Goal: Book appointment/travel/reservation

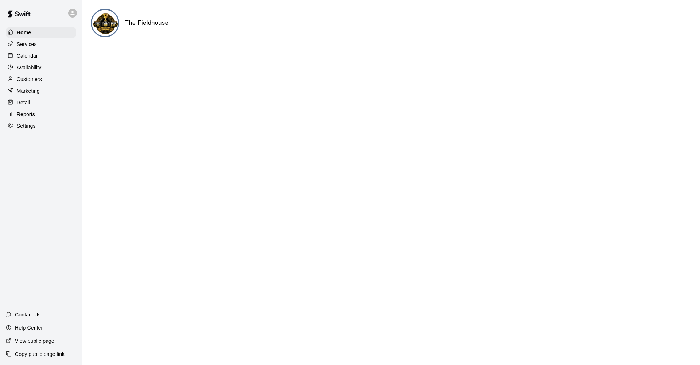
click at [53, 69] on div "Availability" at bounding box center [41, 67] width 70 height 11
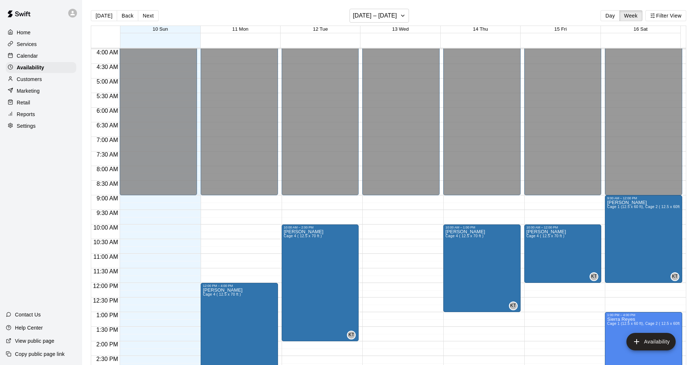
scroll to position [1, 0]
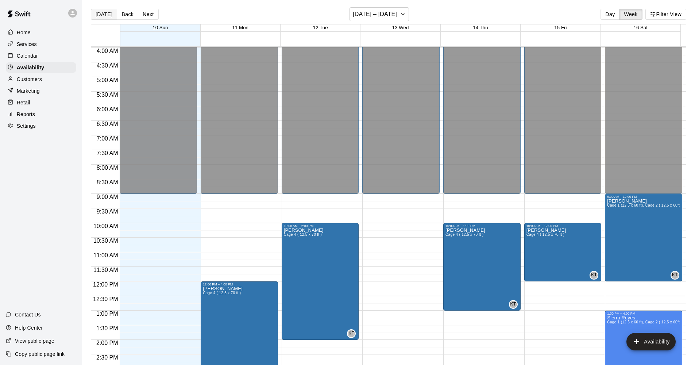
click at [108, 15] on button "[DATE]" at bounding box center [104, 14] width 26 height 11
click at [606, 16] on button "Day" at bounding box center [609, 14] width 19 height 11
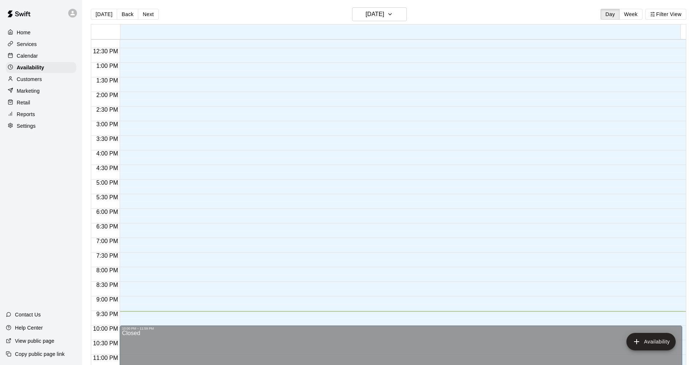
scroll to position [201, 0]
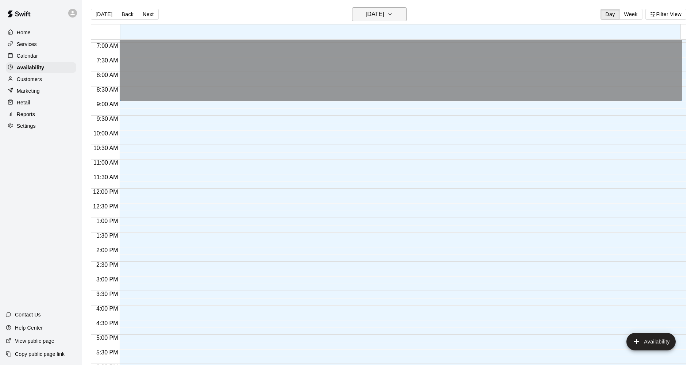
click at [378, 11] on h6 "[DATE]" at bounding box center [374, 14] width 19 height 10
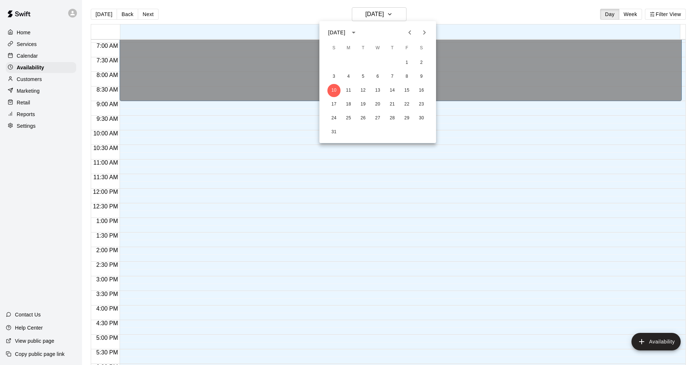
click at [424, 35] on icon "Next month" at bounding box center [424, 32] width 9 height 9
click at [428, 35] on icon "Next month" at bounding box center [424, 32] width 9 height 9
click at [349, 60] on button "1" at bounding box center [348, 62] width 13 height 13
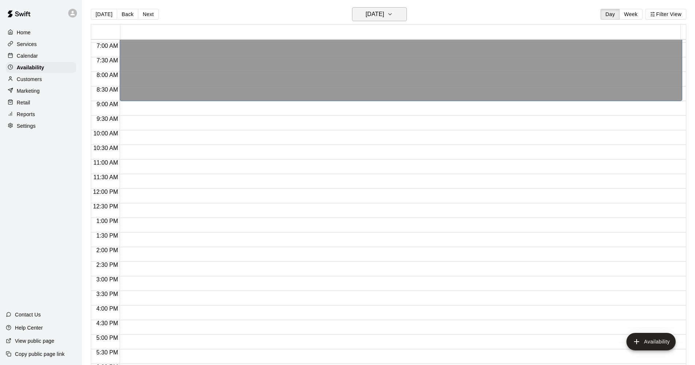
click at [384, 18] on h6 "[DATE]" at bounding box center [374, 14] width 19 height 10
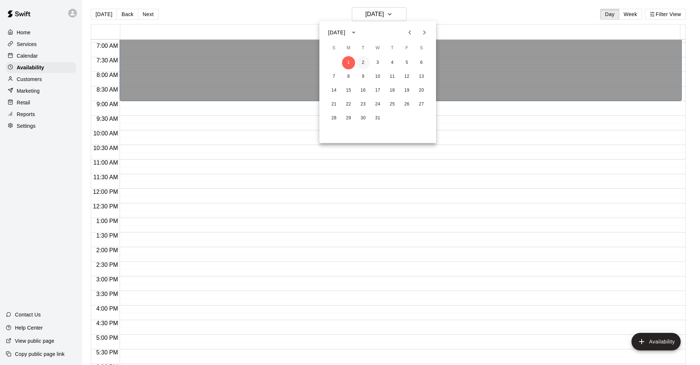
click at [364, 63] on button "2" at bounding box center [363, 62] width 13 height 13
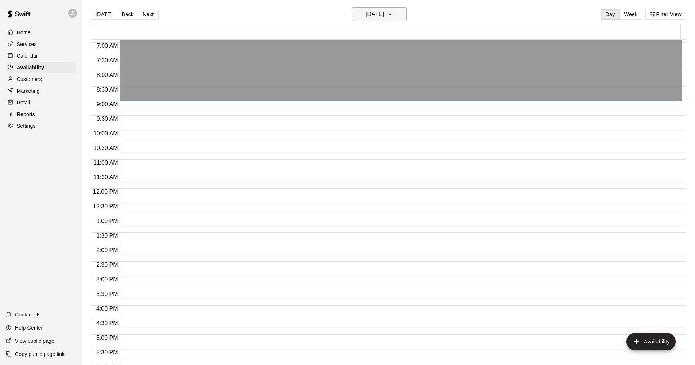
click at [384, 19] on h6 "[DATE]" at bounding box center [374, 14] width 19 height 10
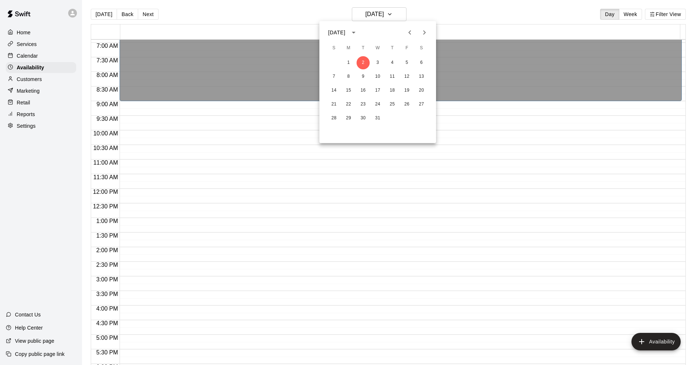
click at [410, 32] on icon "Previous month" at bounding box center [409, 32] width 9 height 9
click at [354, 76] on button "3" at bounding box center [348, 76] width 13 height 13
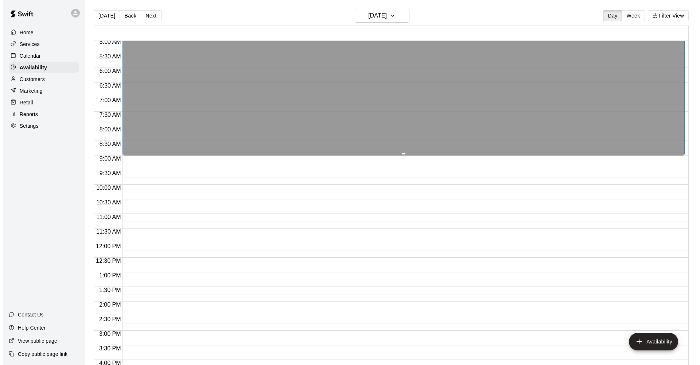
scroll to position [0, 0]
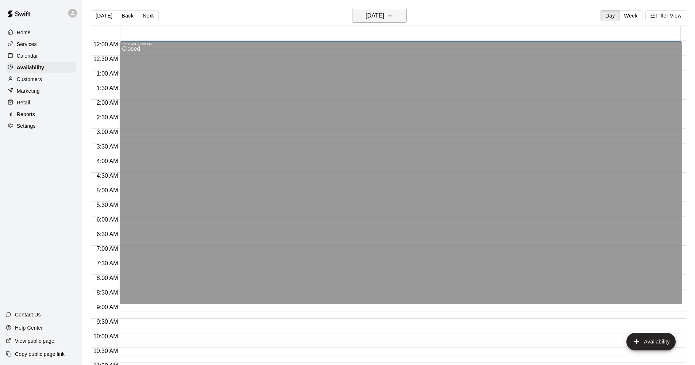
click at [368, 18] on h6 "[DATE]" at bounding box center [374, 16] width 19 height 10
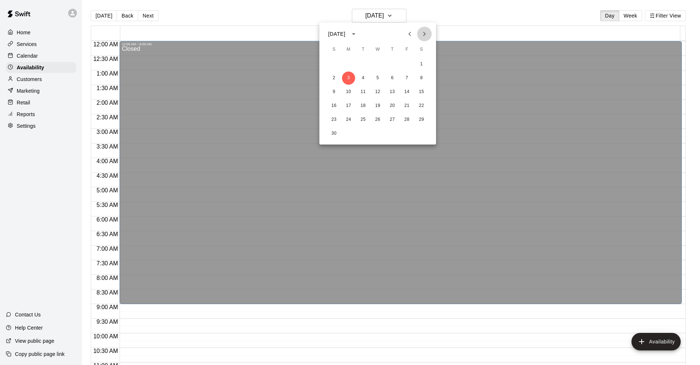
click at [419, 30] on button "Next month" at bounding box center [424, 34] width 15 height 15
click at [376, 64] on button "4" at bounding box center [377, 64] width 13 height 13
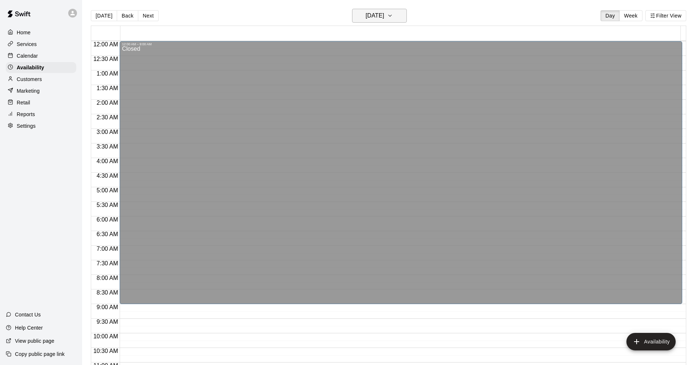
click at [379, 22] on button "[DATE]" at bounding box center [379, 16] width 55 height 14
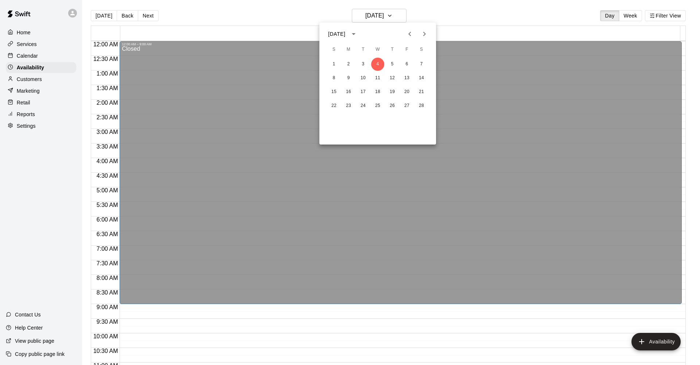
click at [405, 32] on button "Previous month" at bounding box center [409, 34] width 15 height 15
click at [405, 31] on icon "Previous month" at bounding box center [409, 34] width 9 height 9
click at [420, 32] on button "Next month" at bounding box center [424, 34] width 15 height 15
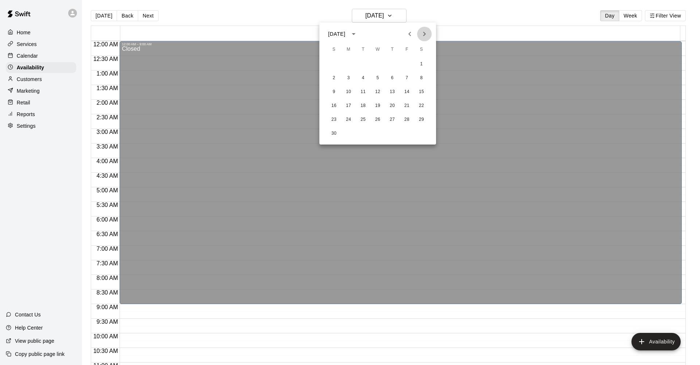
click at [420, 32] on button "Next month" at bounding box center [424, 34] width 15 height 15
click at [428, 36] on icon "Next month" at bounding box center [424, 34] width 9 height 9
